Goal: Find specific page/section: Find specific page/section

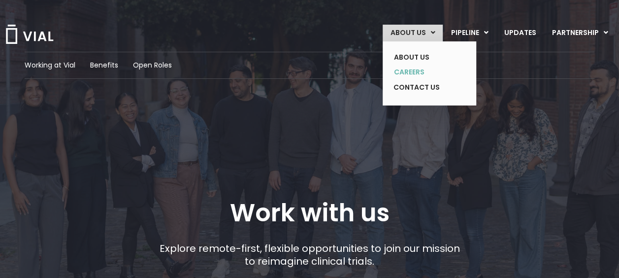
click at [429, 70] on link "CAREERS" at bounding box center [422, 72] width 72 height 15
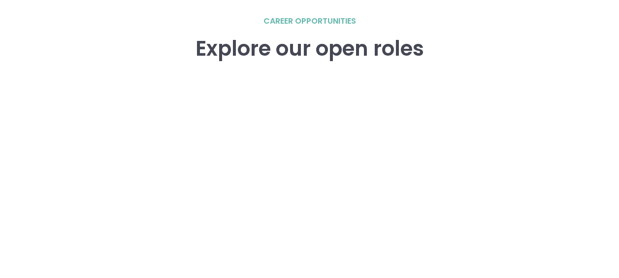
scroll to position [1377, 0]
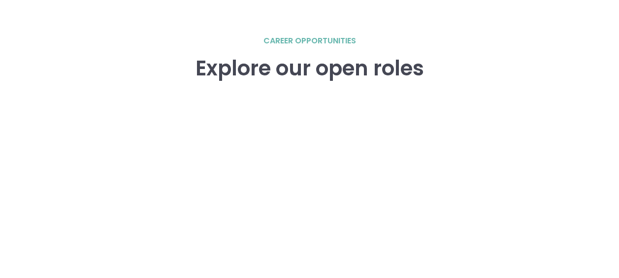
click at [334, 76] on h3 "Explore our open roles" at bounding box center [310, 69] width 228 height 24
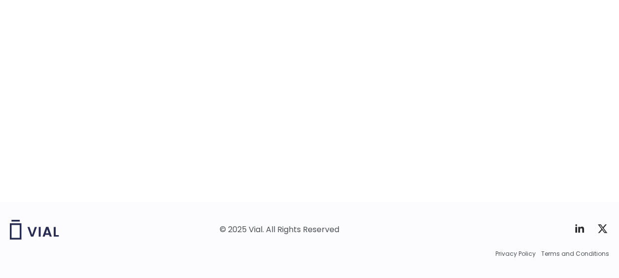
scroll to position [1653, 0]
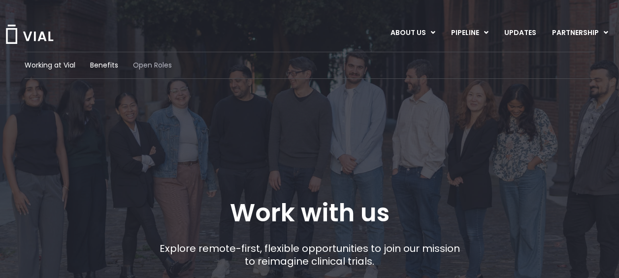
click at [157, 69] on span "Open Roles" at bounding box center [152, 65] width 39 height 10
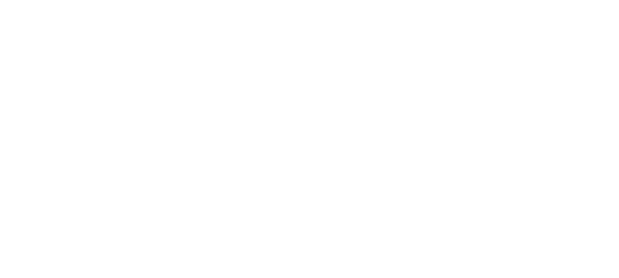
scroll to position [1653, 0]
